Goal: Check status: Check status

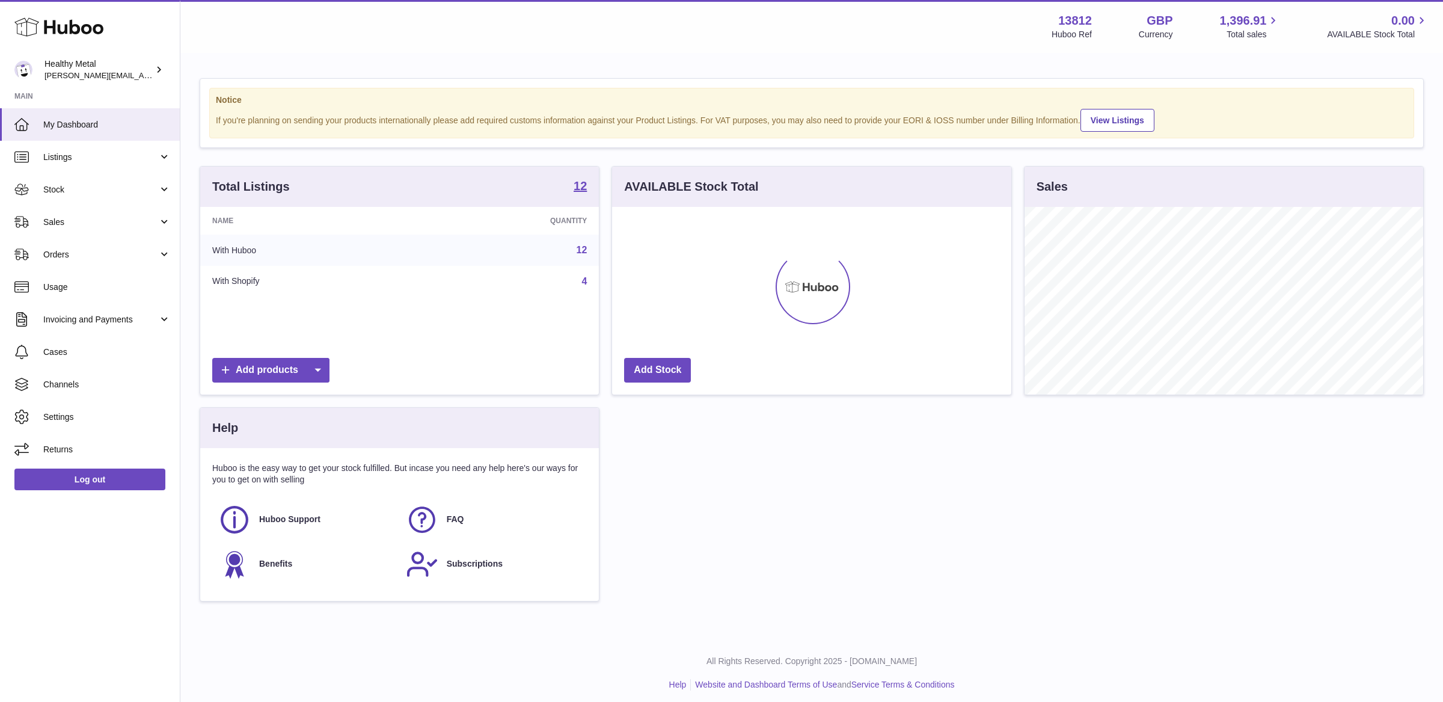
scroll to position [187, 399]
click at [94, 193] on span "Stock" at bounding box center [100, 189] width 115 height 11
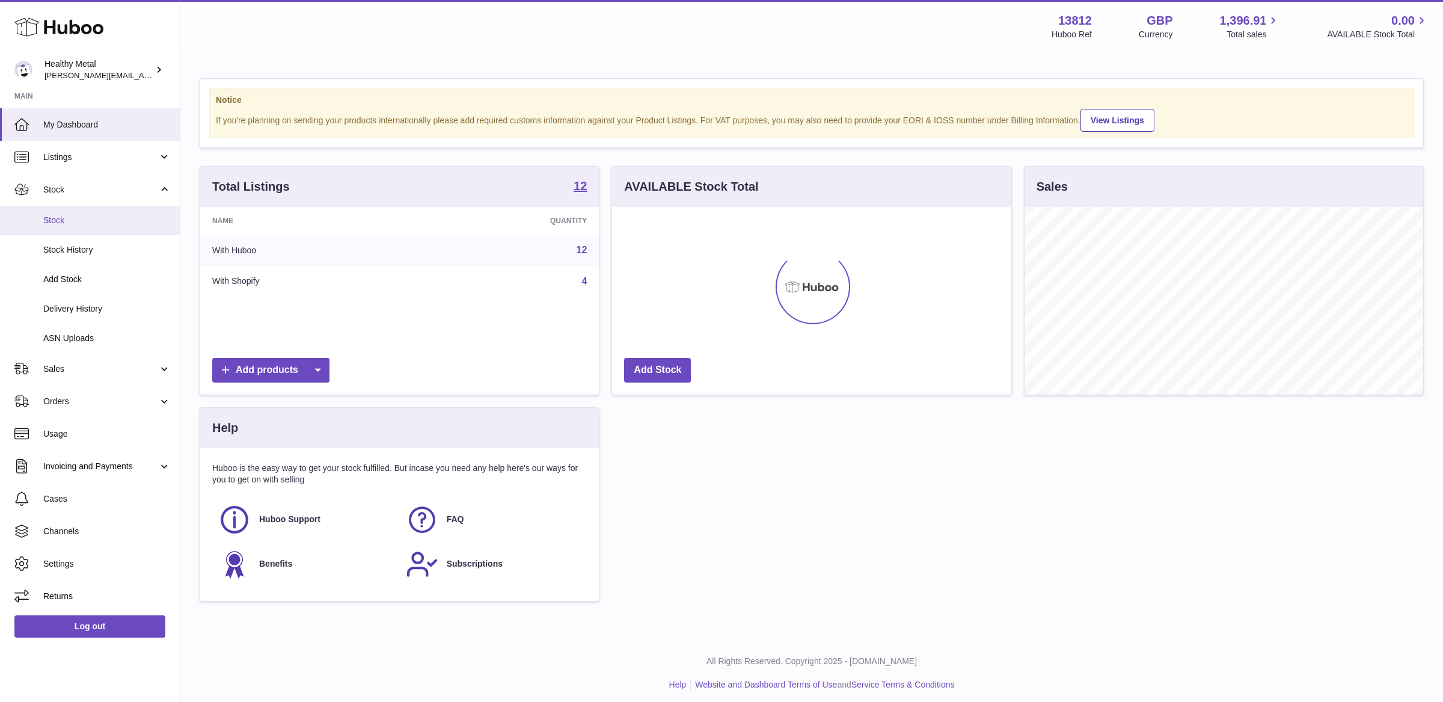
click at [66, 223] on span "Stock" at bounding box center [106, 220] width 127 height 11
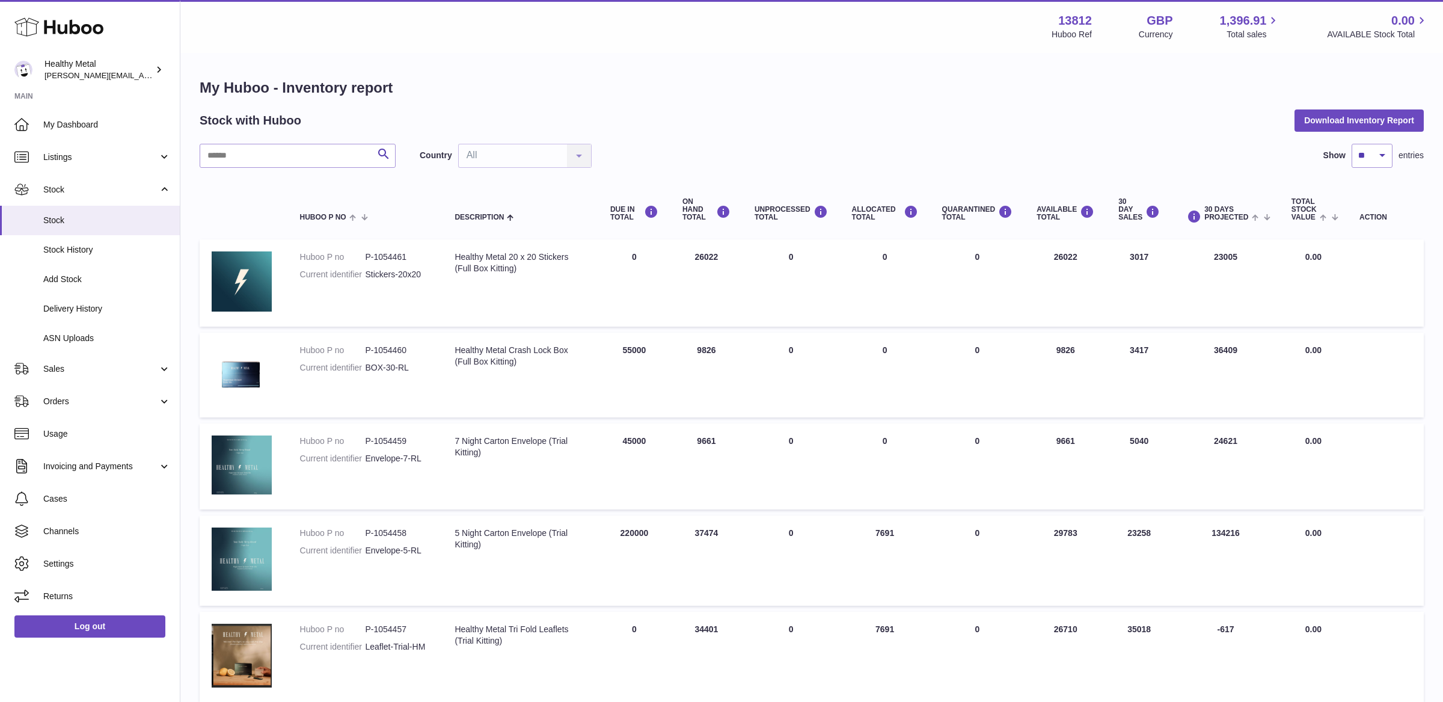
scroll to position [43, 0]
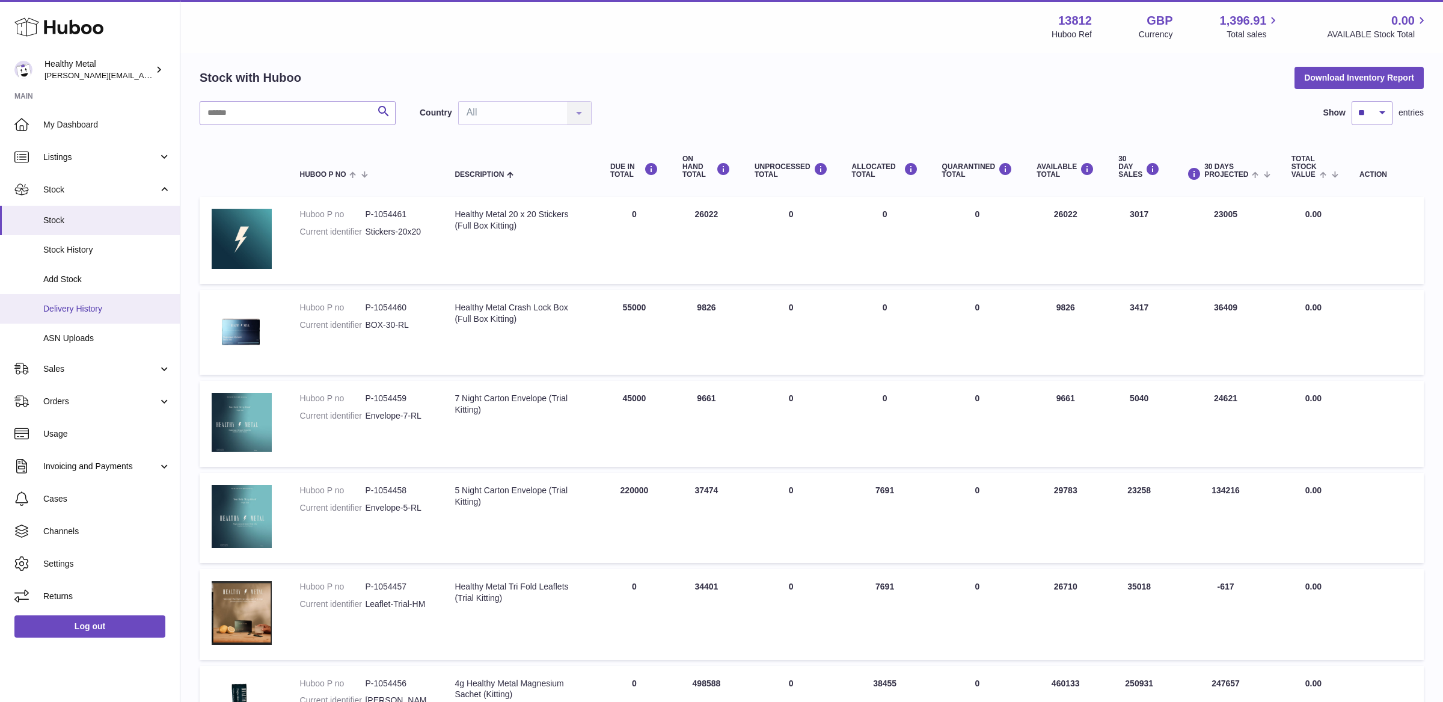
click at [88, 300] on link "Delivery History" at bounding box center [90, 308] width 180 height 29
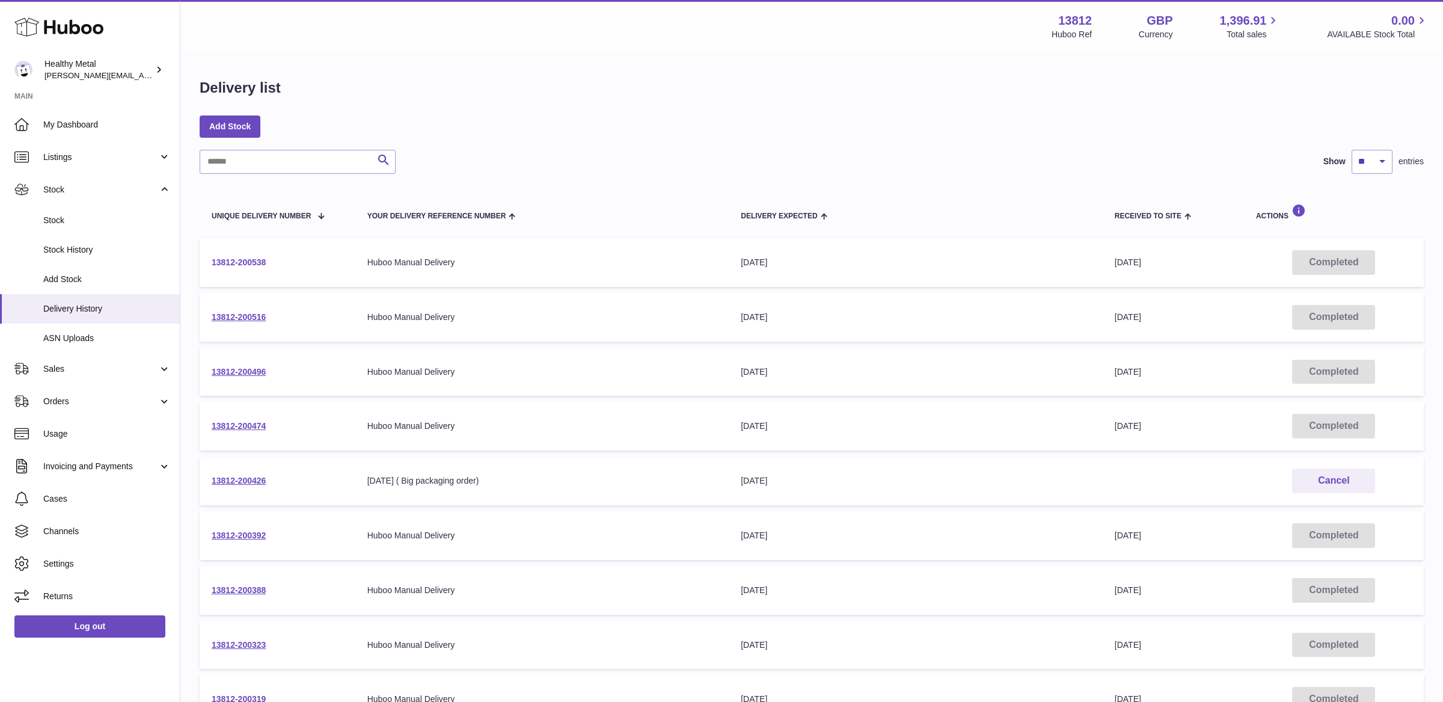
click at [241, 262] on link "13812-200538" at bounding box center [239, 262] width 54 height 10
click at [257, 314] on link "13812-200516" at bounding box center [239, 317] width 54 height 10
click at [240, 263] on link "13812-200538" at bounding box center [239, 262] width 54 height 10
